Goal: Task Accomplishment & Management: Use online tool/utility

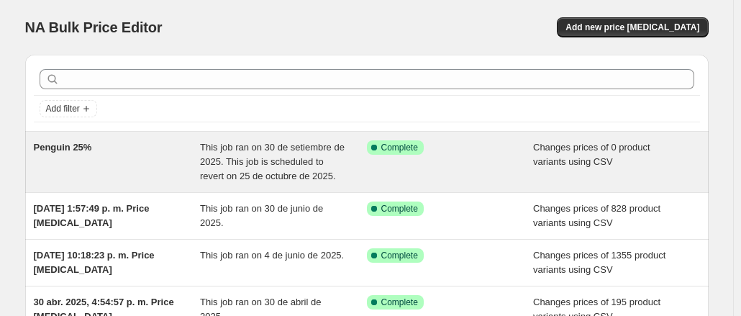
click at [276, 159] on span "This job ran on 30 de setiembre de 2025. This job is scheduled to revert on 25 …" at bounding box center [272, 162] width 145 height 40
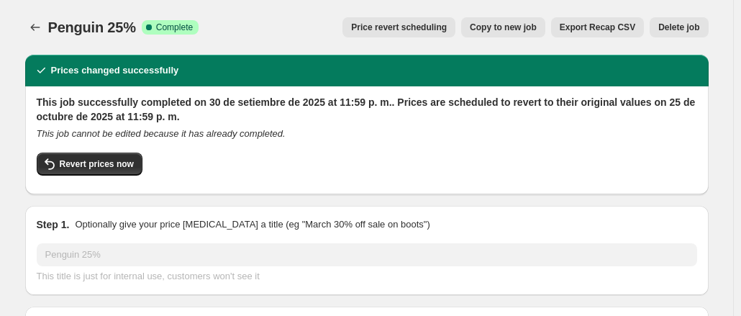
click at [677, 27] on span "Delete job" at bounding box center [678, 28] width 41 height 12
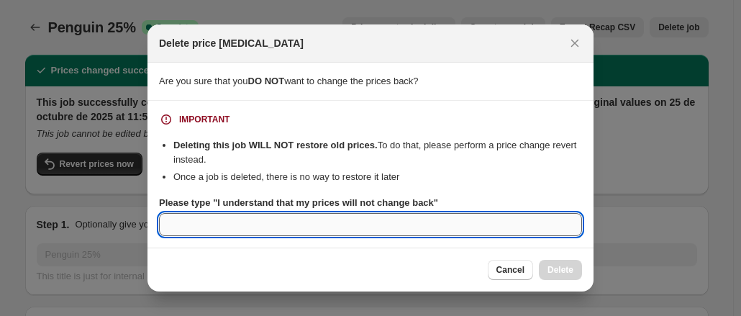
click at [392, 220] on input "Please type "I understand that my prices will not change back"" at bounding box center [370, 224] width 423 height 23
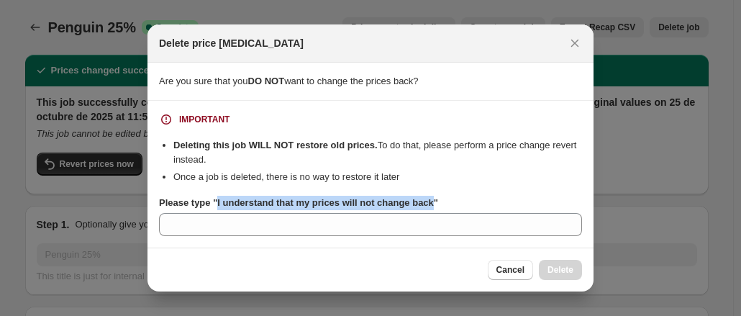
drag, startPoint x: 218, startPoint y: 204, endPoint x: 440, endPoint y: 192, distance: 221.9
click at [440, 192] on div "IMPORTANT Deleting this job WILL NOT restore old prices. To do that, please per…" at bounding box center [370, 174] width 423 height 124
copy b "I understand that my prices will not change back"
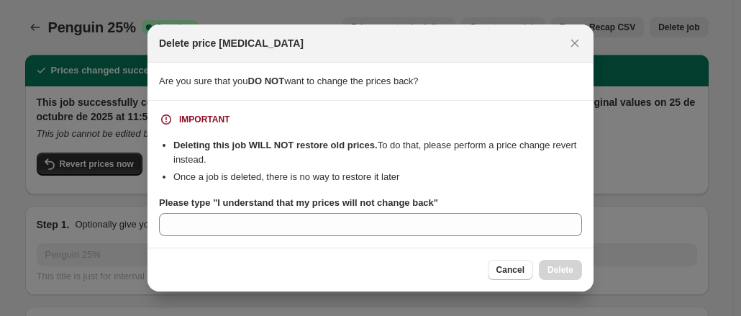
click at [377, 238] on section "IMPORTANT Deleting this job WILL NOT restore old prices. To do that, please per…" at bounding box center [370, 174] width 446 height 147
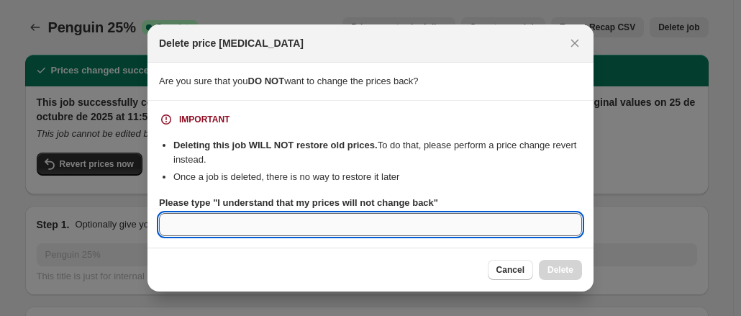
click at [365, 221] on input "Please type "I understand that my prices will not change back"" at bounding box center [370, 224] width 423 height 23
paste input "I understand that my prices will not change back"
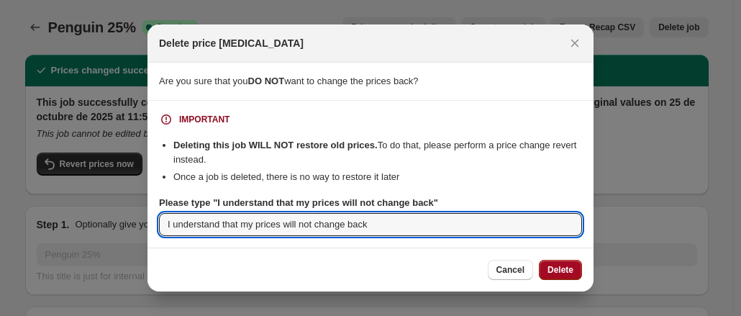
type input "I understand that my prices will not change back"
click at [558, 265] on span "Delete" at bounding box center [560, 270] width 26 height 12
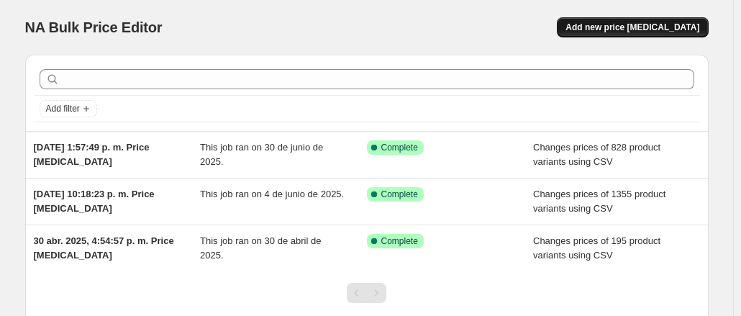
click at [632, 29] on span "Add new price [MEDICAL_DATA]" at bounding box center [632, 28] width 134 height 12
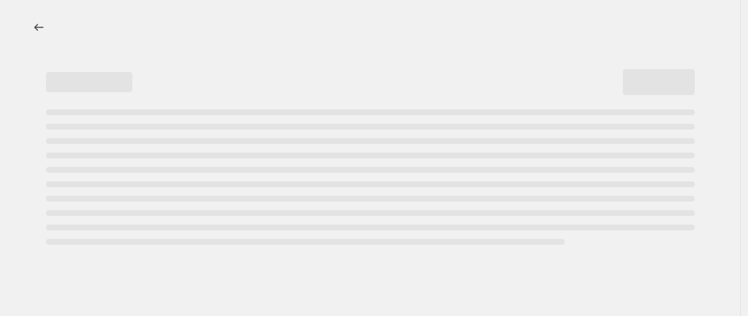
select select "percentage"
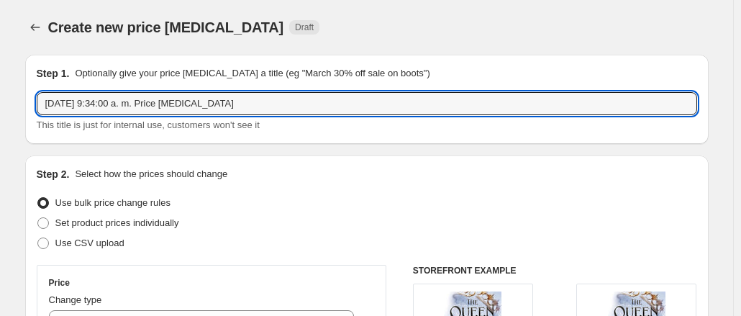
drag, startPoint x: 250, startPoint y: 96, endPoint x: 43, endPoint y: 69, distance: 208.9
click at [43, 69] on div "Step 1. Optionally give your price [MEDICAL_DATA] a title (eg "March 30% off sa…" at bounding box center [367, 99] width 660 height 66
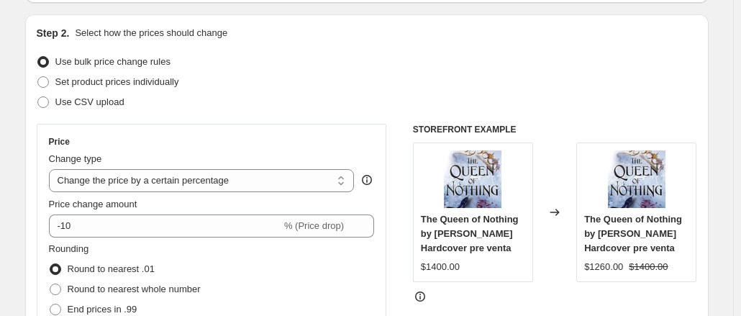
scroll to position [140, 0]
type input "Penguin"
click at [47, 101] on span at bounding box center [43, 103] width 12 height 12
click at [38, 98] on input "Use CSV upload" at bounding box center [37, 97] width 1 height 1
radio input "true"
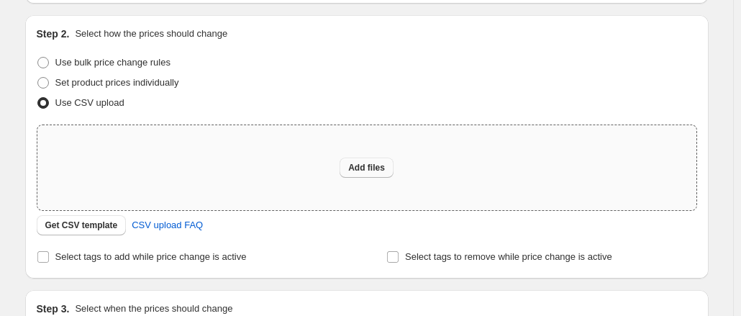
click at [378, 168] on span "Add files" at bounding box center [366, 168] width 37 height 12
type input "C:\fakepath\25% Penguin.xls"
click at [367, 169] on span "Add files" at bounding box center [366, 168] width 37 height 12
type input "C:\fakepath\csv_template_user_43150 (5).csv"
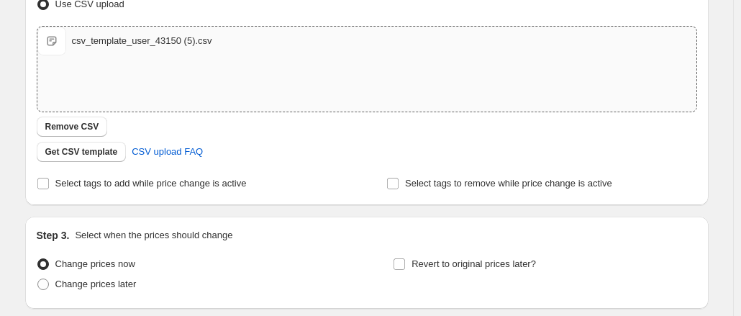
scroll to position [350, 0]
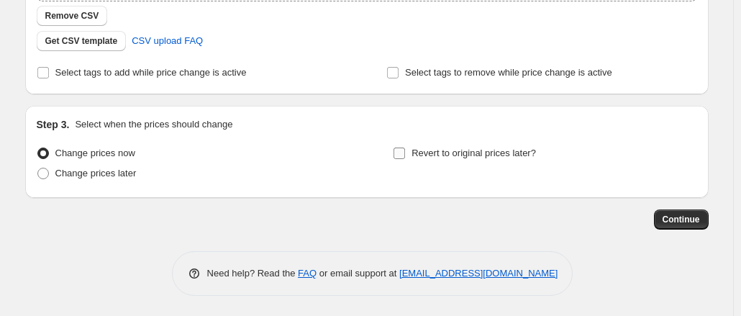
click at [400, 149] on input "Revert to original prices later?" at bounding box center [400, 153] width 12 height 12
checkbox input "true"
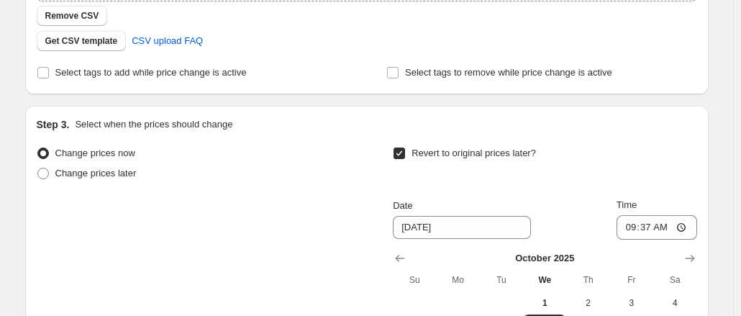
scroll to position [491, 0]
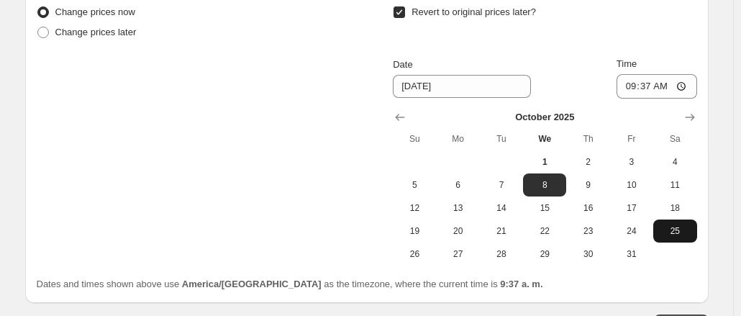
click at [672, 227] on span "25" at bounding box center [675, 231] width 32 height 12
type input "[DATE]"
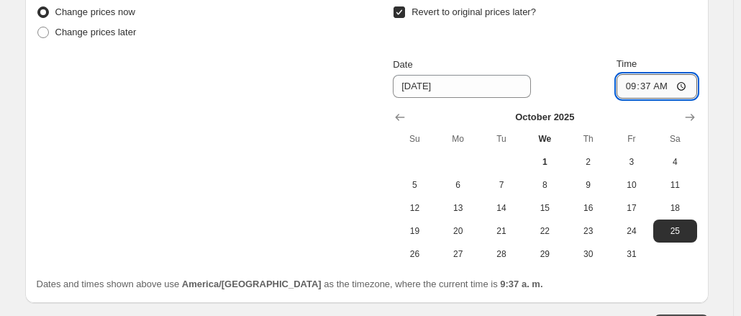
click at [650, 91] on input "09:37" at bounding box center [657, 86] width 81 height 24
type input "23:59"
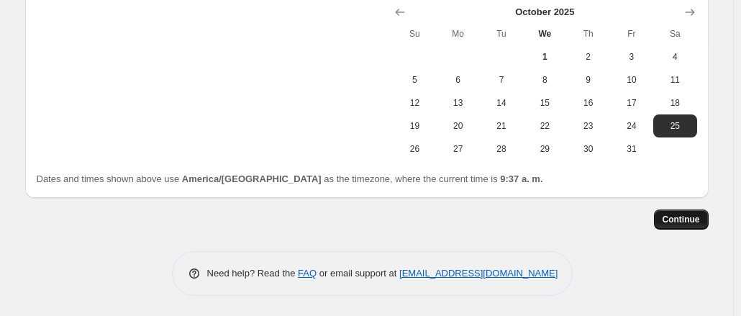
click at [676, 221] on span "Continue" at bounding box center [681, 220] width 37 height 12
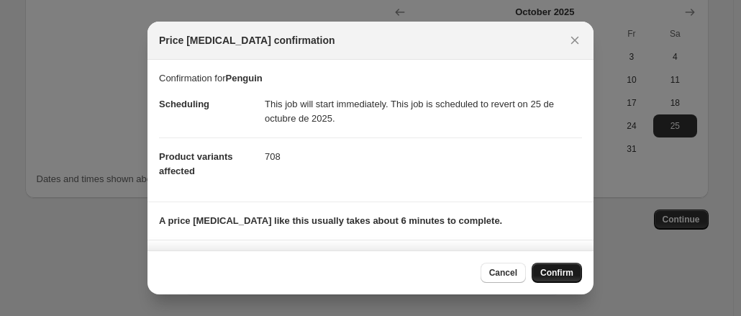
click at [551, 271] on span "Confirm" at bounding box center [556, 273] width 33 height 12
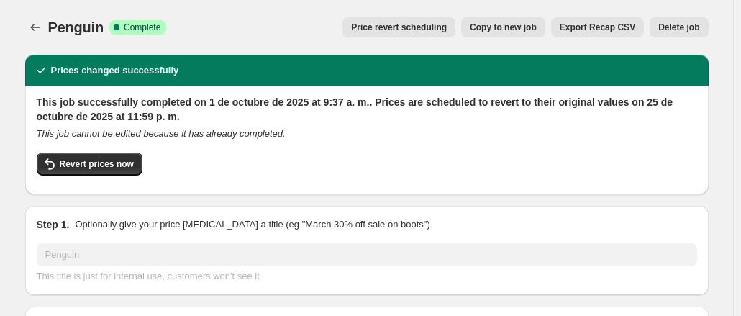
click at [676, 29] on span "Delete job" at bounding box center [678, 28] width 41 height 12
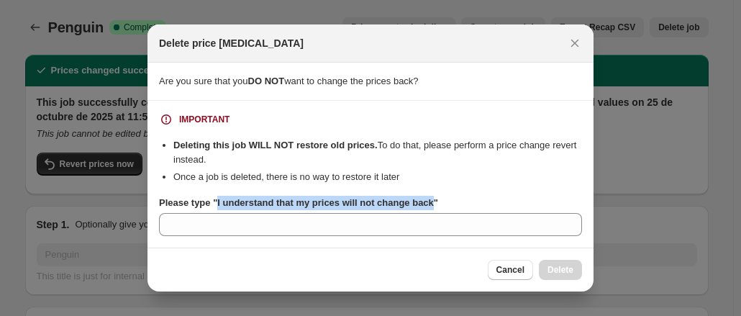
drag, startPoint x: 217, startPoint y: 201, endPoint x: 440, endPoint y: 203, distance: 223.0
click at [438, 203] on b "Please type "I understand that my prices will not change back"" at bounding box center [298, 202] width 279 height 11
copy b "I understand that my prices will not change back"
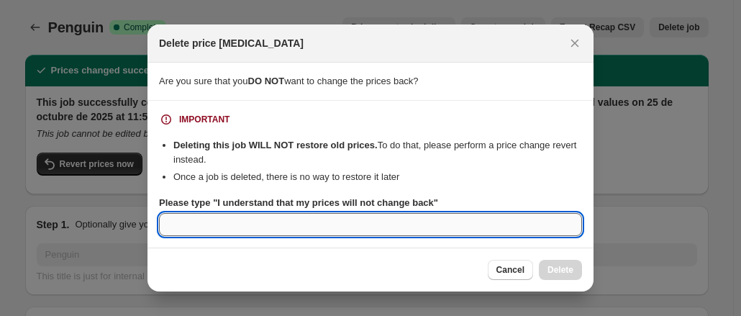
click at [378, 230] on input "Please type "I understand that my prices will not change back"" at bounding box center [370, 224] width 423 height 23
paste input "I understand that my prices will not change back"
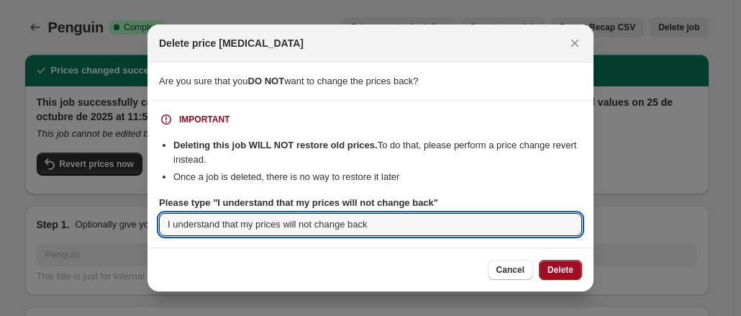
type input "I understand that my prices will not change back"
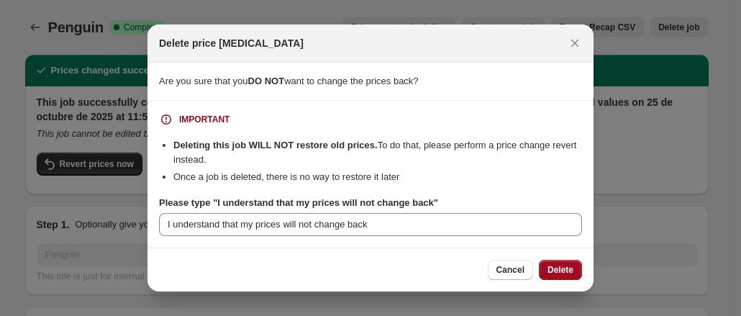
click at [573, 268] on span "Delete" at bounding box center [560, 270] width 26 height 12
click at [573, 268] on div "Cancel Delete" at bounding box center [535, 270] width 94 height 20
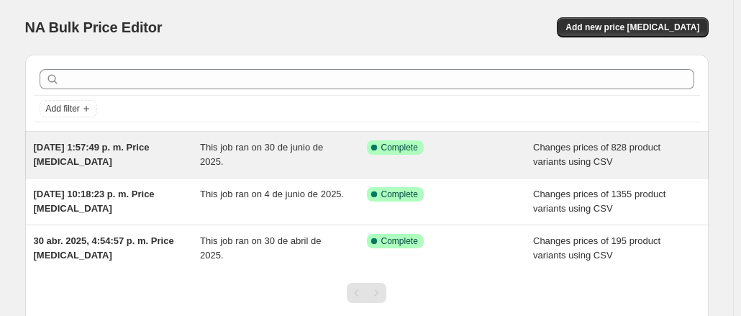
scroll to position [96, 0]
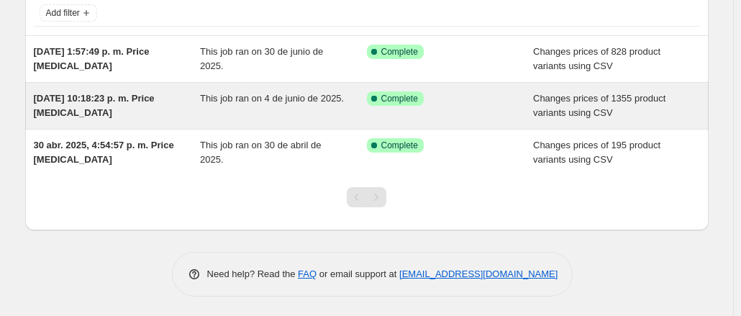
click at [119, 93] on span "[DATE] 10:18:23 p. m. Price [MEDICAL_DATA]" at bounding box center [94, 105] width 121 height 25
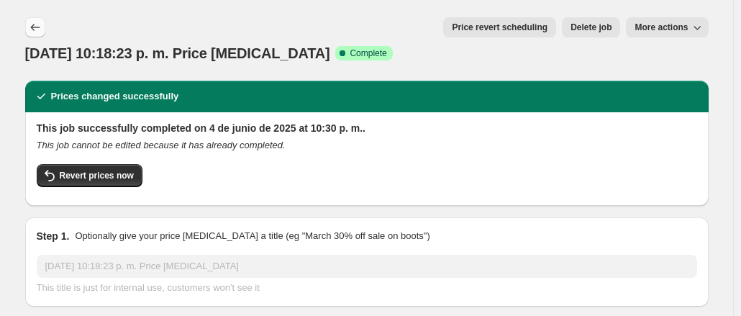
click at [40, 27] on icon "Price change jobs" at bounding box center [34, 27] width 9 height 7
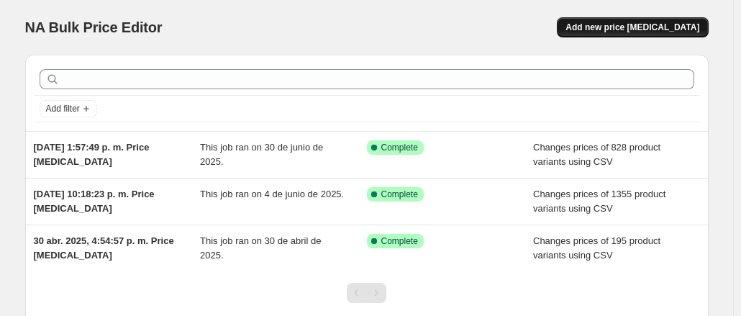
click at [657, 23] on span "Add new price [MEDICAL_DATA]" at bounding box center [632, 28] width 134 height 12
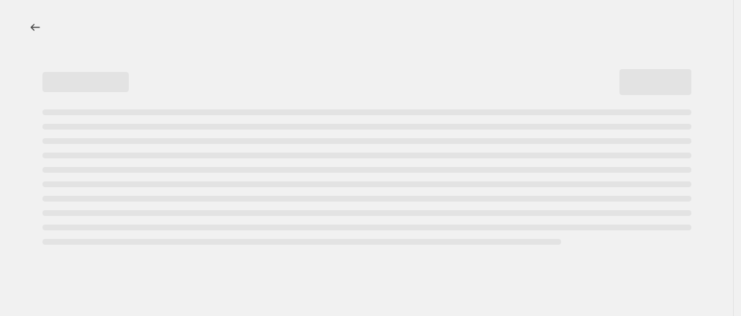
select select "percentage"
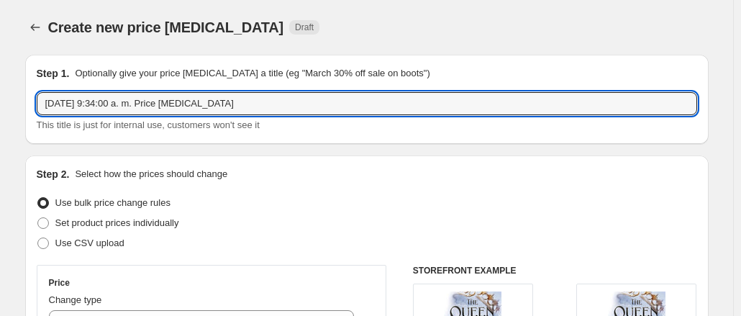
drag, startPoint x: 271, startPoint y: 9, endPoint x: 16, endPoint y: -32, distance: 258.1
click at [16, 0] on html "Home Settings Plans Skip to content Create new price [MEDICAL_DATA]. This page …" at bounding box center [370, 158] width 741 height 316
type input "Penguin"
click at [87, 242] on span "Use CSV upload" at bounding box center [89, 242] width 69 height 11
click at [38, 238] on input "Use CSV upload" at bounding box center [37, 237] width 1 height 1
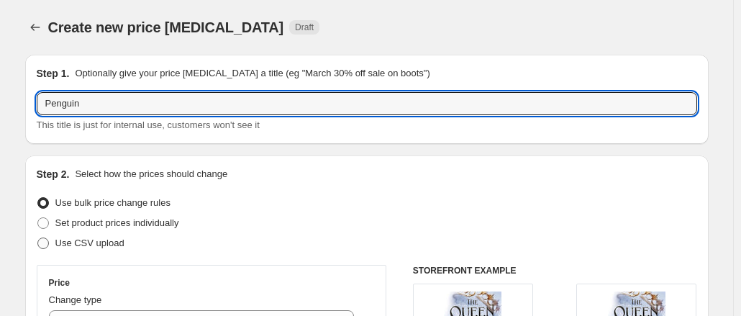
radio input "true"
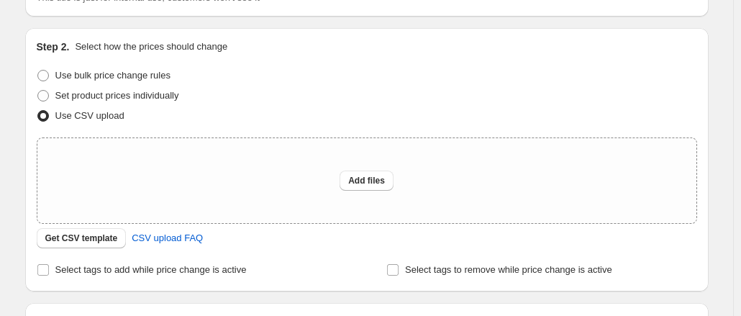
scroll to position [130, 0]
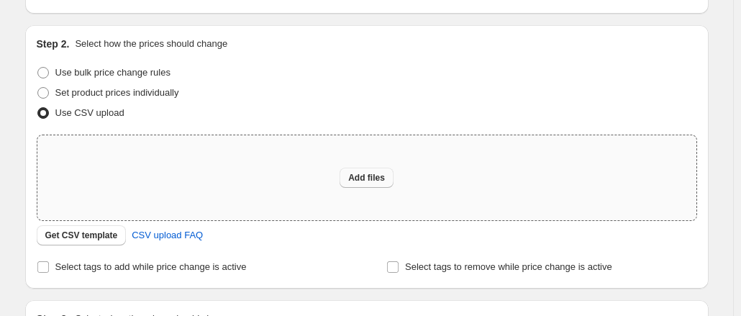
click at [371, 181] on span "Add files" at bounding box center [366, 178] width 37 height 12
type input "C:\fakepath\csv_template_user_43150 (5).csv"
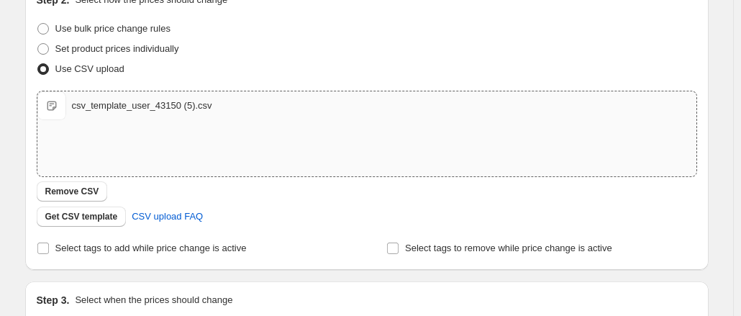
scroll to position [177, 0]
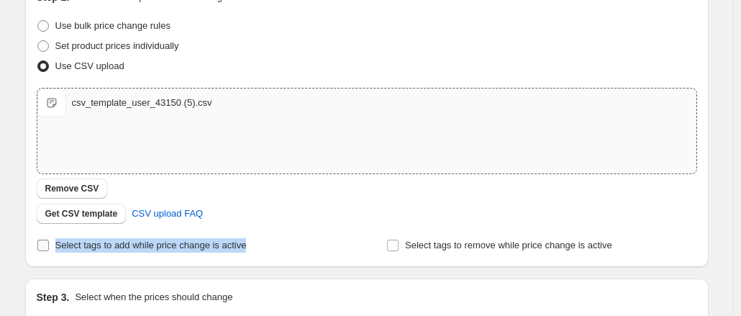
drag, startPoint x: 281, startPoint y: 248, endPoint x: 55, endPoint y: 235, distance: 225.6
click at [55, 235] on div "Select tags to add while price change is active" at bounding box center [192, 245] width 310 height 20
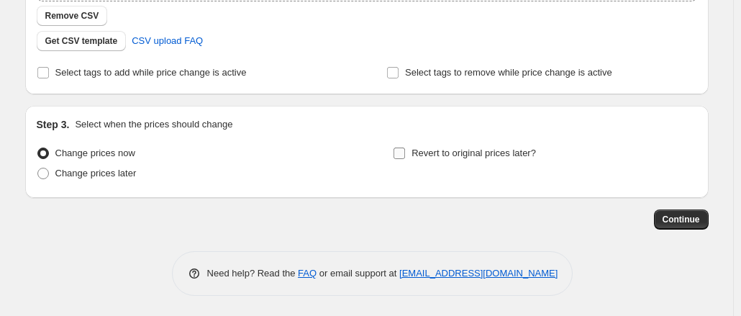
click at [414, 153] on label "Revert to original prices later?" at bounding box center [464, 153] width 143 height 20
click at [405, 153] on input "Revert to original prices later?" at bounding box center [400, 153] width 12 height 12
checkbox input "true"
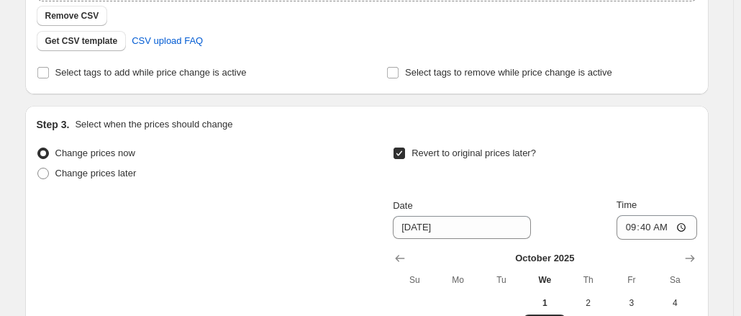
scroll to position [478, 0]
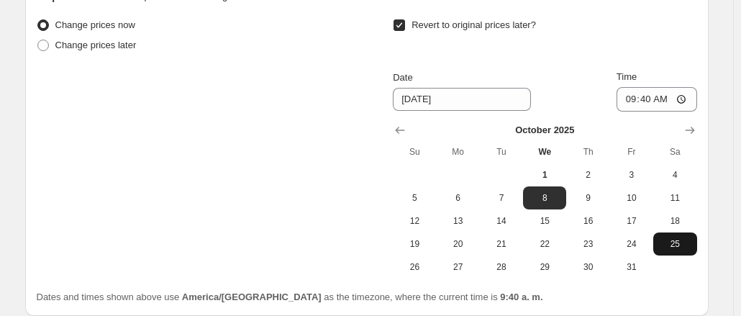
click at [676, 241] on span "25" at bounding box center [675, 244] width 32 height 12
type input "[DATE]"
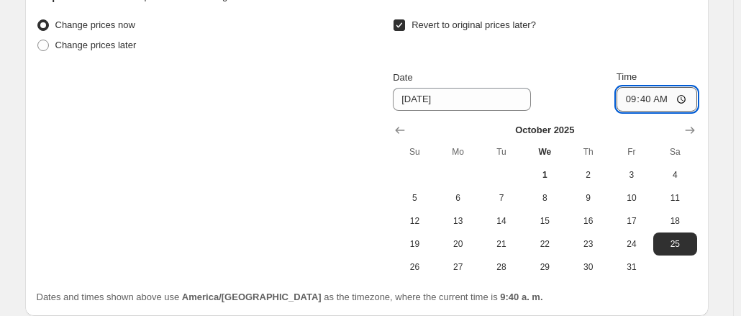
click at [650, 99] on input "09:40" at bounding box center [657, 99] width 81 height 24
type input "23:59"
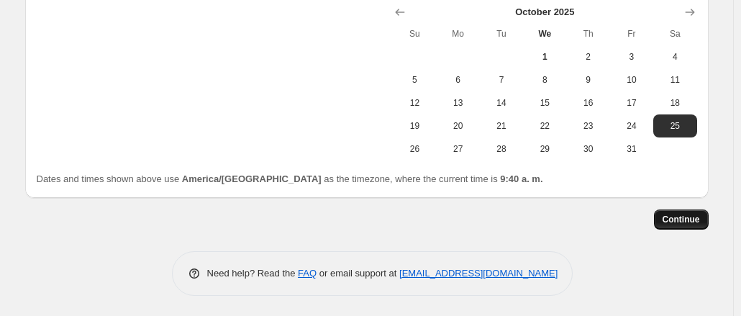
click at [695, 221] on span "Continue" at bounding box center [681, 220] width 37 height 12
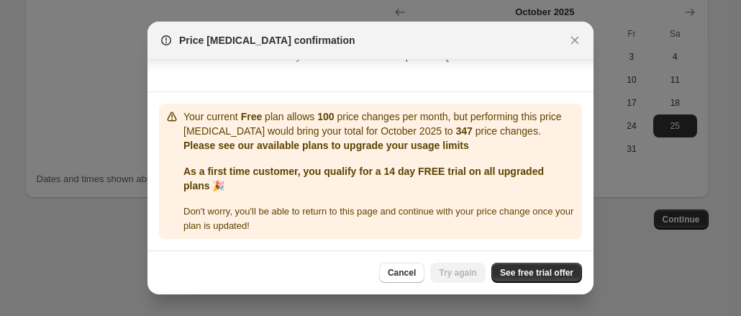
scroll to position [434, 0]
click at [529, 278] on span "See free trial offer" at bounding box center [536, 273] width 73 height 12
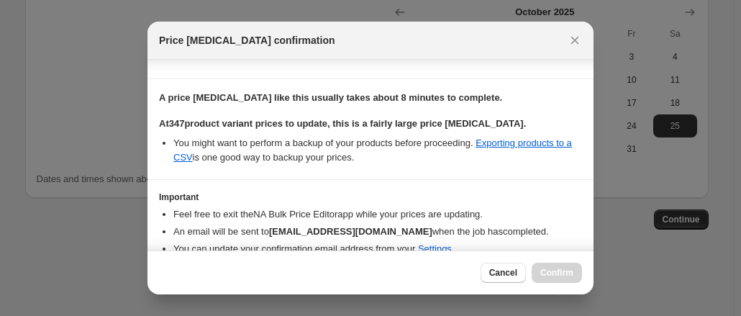
scroll to position [290, 0]
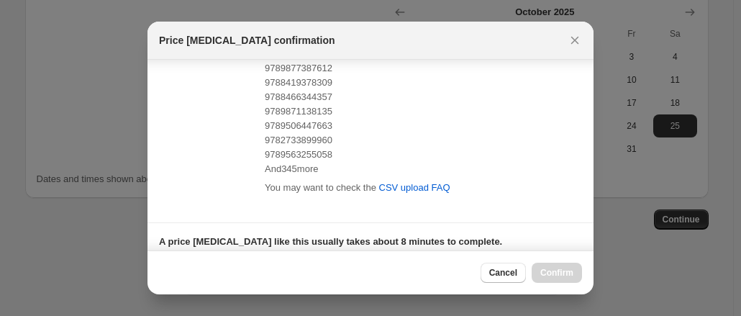
click at [501, 159] on div "9789563255058" at bounding box center [423, 154] width 317 height 14
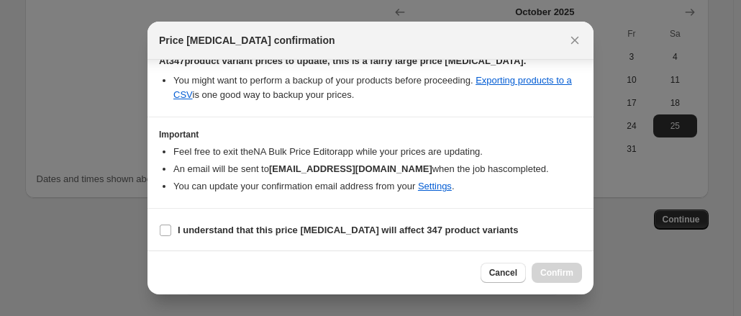
scroll to position [496, 0]
click at [189, 225] on b "I understand that this price [MEDICAL_DATA] will affect 347 product variants" at bounding box center [348, 229] width 340 height 11
click at [171, 225] on input "I understand that this price [MEDICAL_DATA] will affect 347 product variants" at bounding box center [166, 230] width 12 height 12
checkbox input "true"
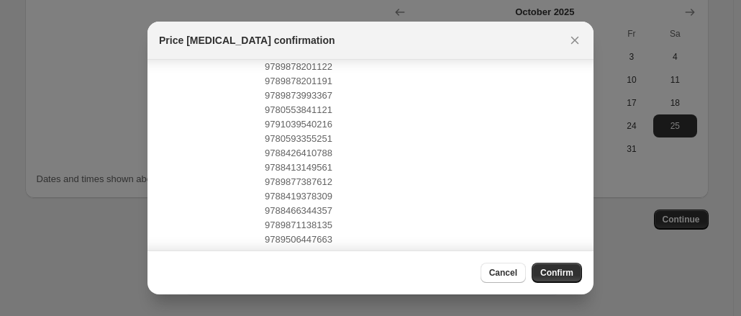
scroll to position [0, 0]
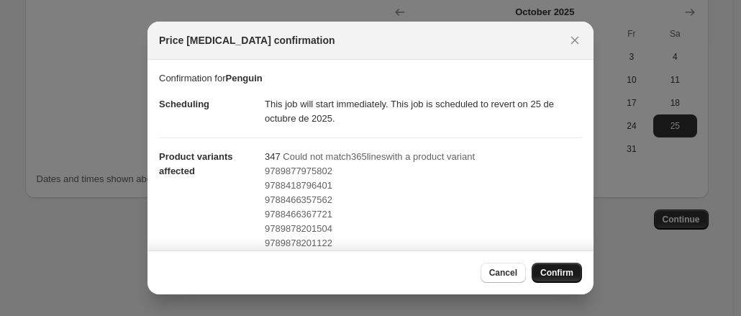
click at [567, 278] on span "Confirm" at bounding box center [556, 273] width 33 height 12
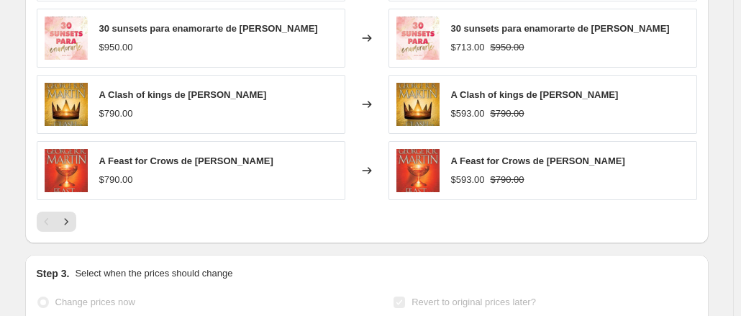
scroll to position [787, 0]
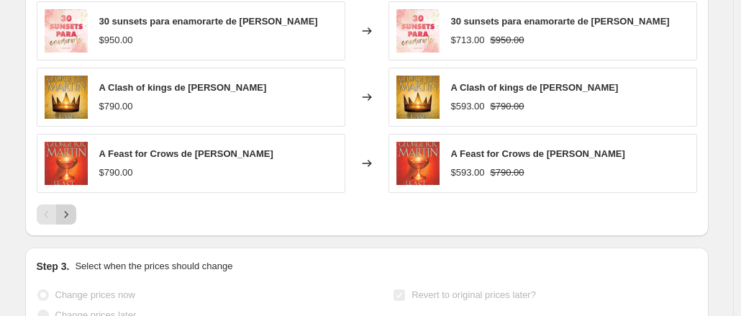
click at [72, 211] on icon "Next" at bounding box center [66, 214] width 14 height 14
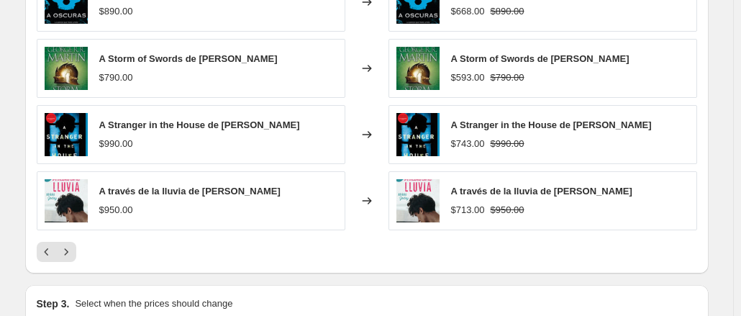
scroll to position [750, 0]
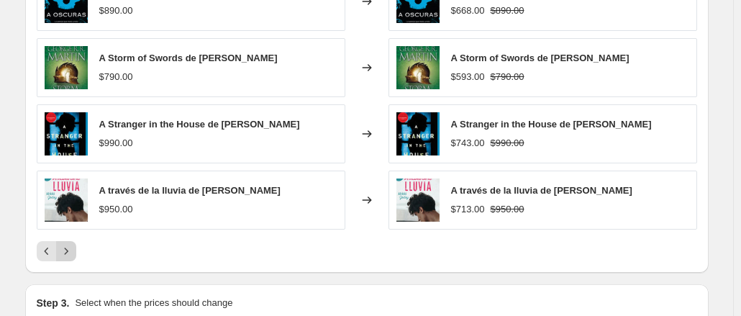
click at [68, 247] on icon "Next" at bounding box center [66, 250] width 4 height 6
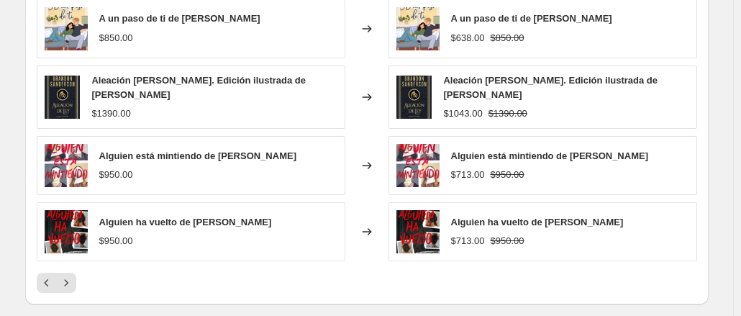
scroll to position [729, 0]
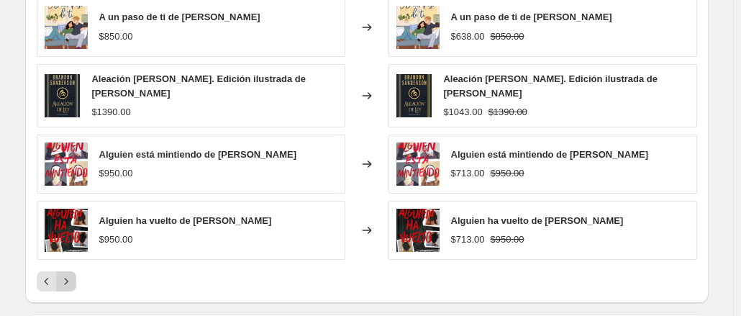
click at [72, 281] on icon "Next" at bounding box center [66, 281] width 14 height 14
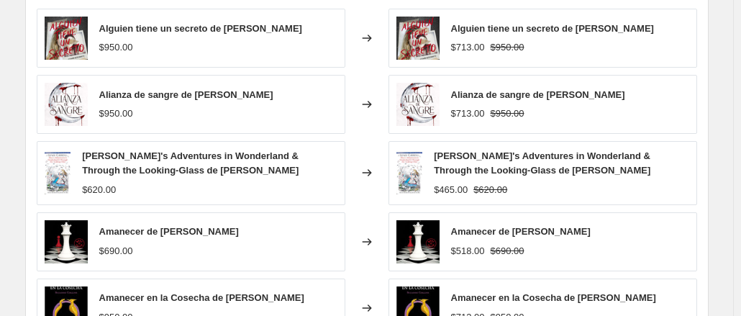
scroll to position [719, 0]
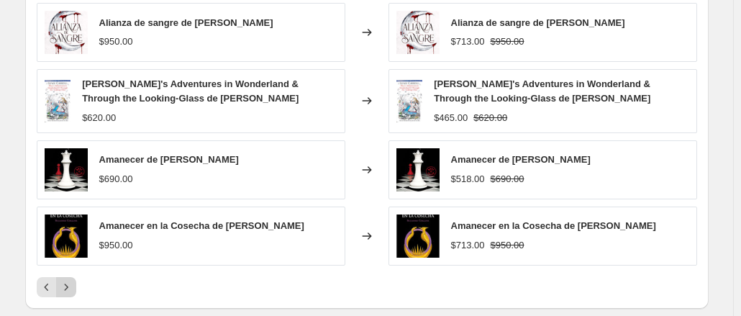
click at [71, 287] on icon "Next" at bounding box center [66, 287] width 14 height 14
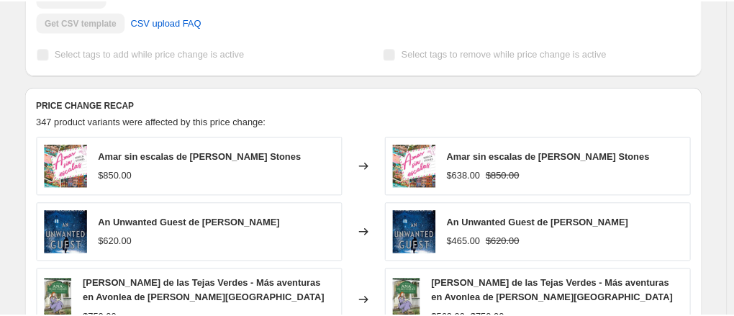
scroll to position [513, 0]
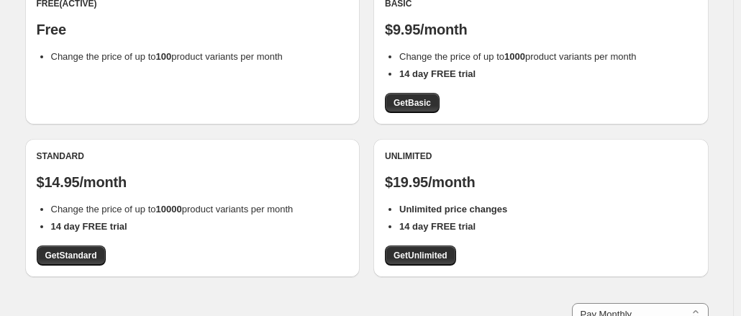
scroll to position [168, 0]
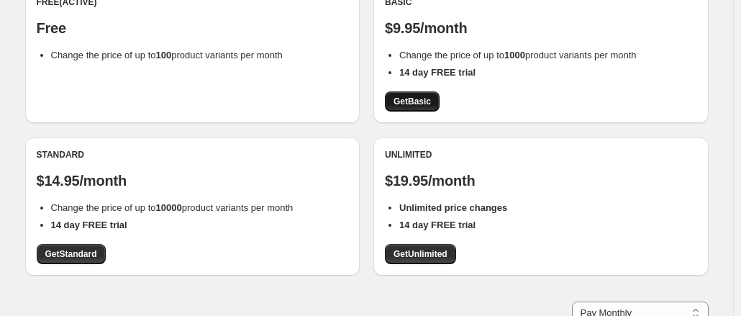
click at [415, 102] on span "Get Basic" at bounding box center [412, 102] width 37 height 12
